Goal: Transaction & Acquisition: Purchase product/service

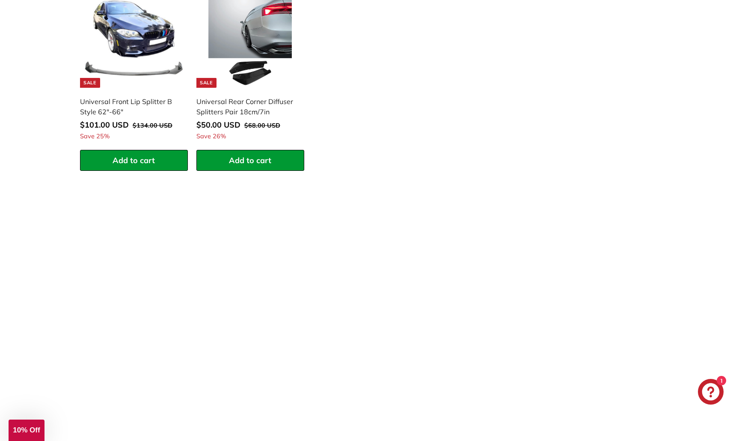
scroll to position [1323, 0]
